Goal: Task Accomplishment & Management: Manage account settings

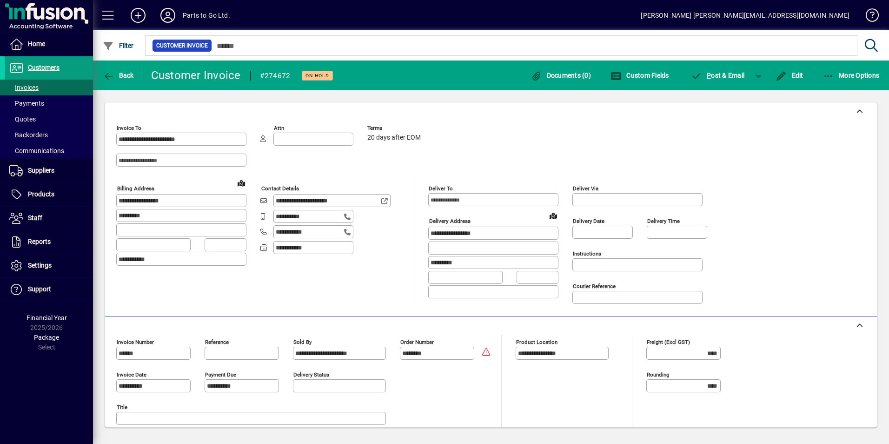
scroll to position [73, 0]
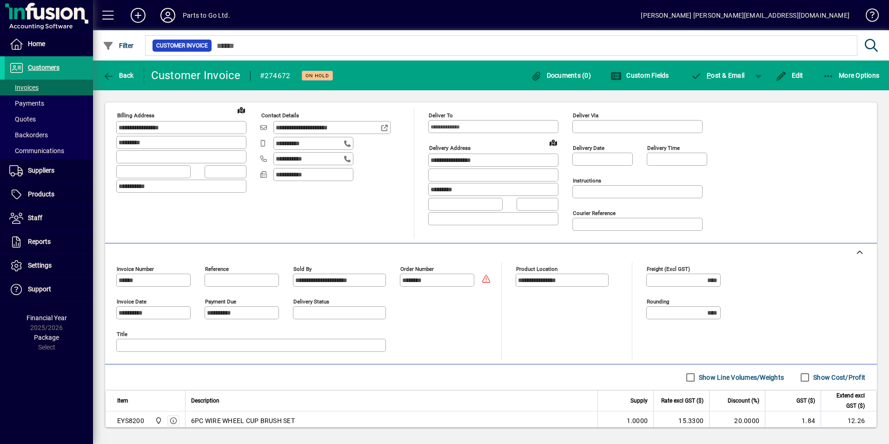
click at [172, 14] on icon at bounding box center [168, 15] width 19 height 15
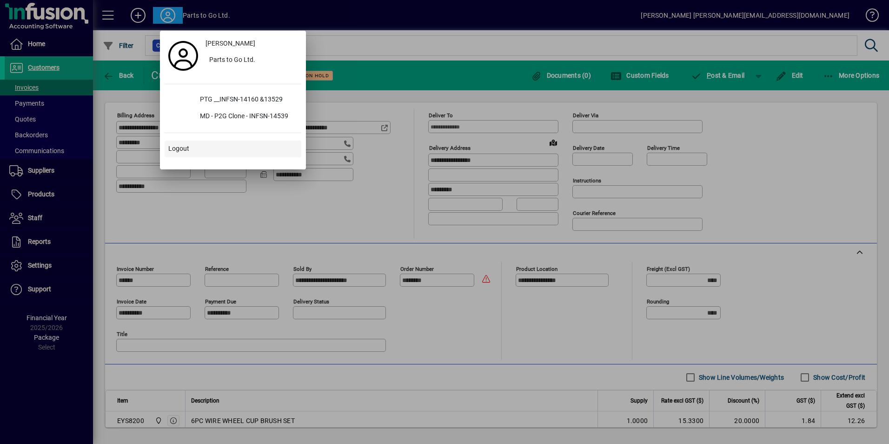
click at [180, 143] on span at bounding box center [233, 149] width 137 height 22
